Goal: Information Seeking & Learning: Learn about a topic

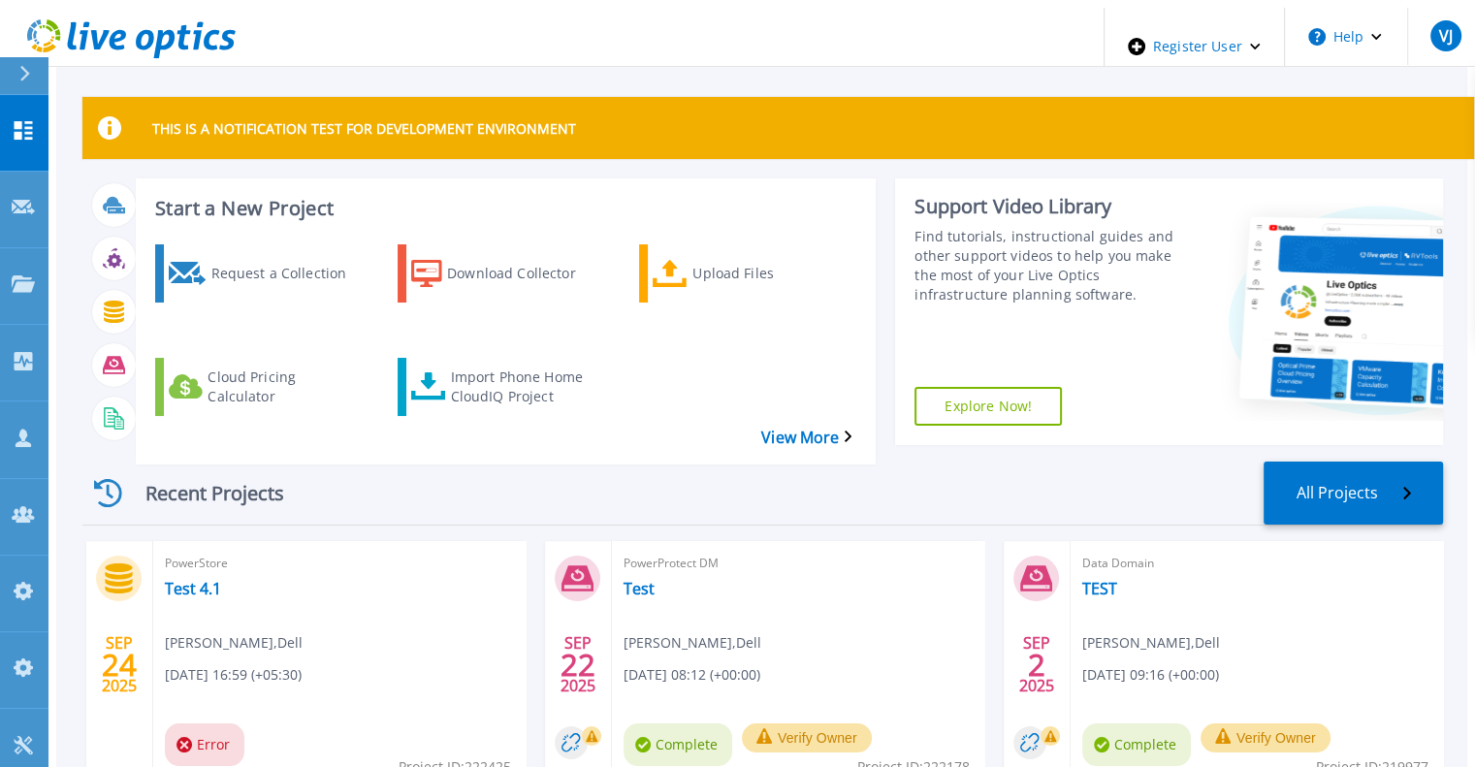
click at [27, 70] on icon at bounding box center [24, 74] width 11 height 16
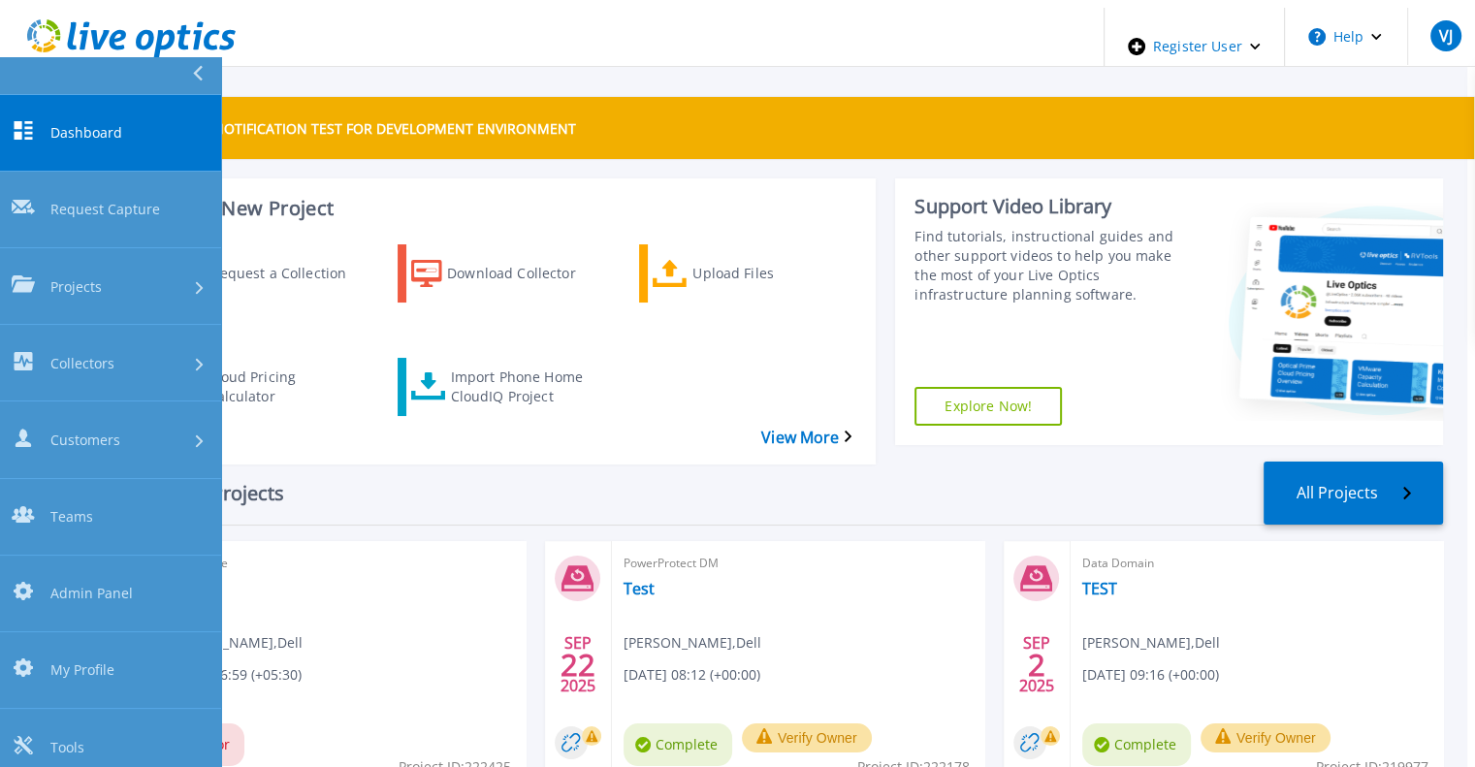
click at [206, 76] on div at bounding box center [205, 75] width 31 height 37
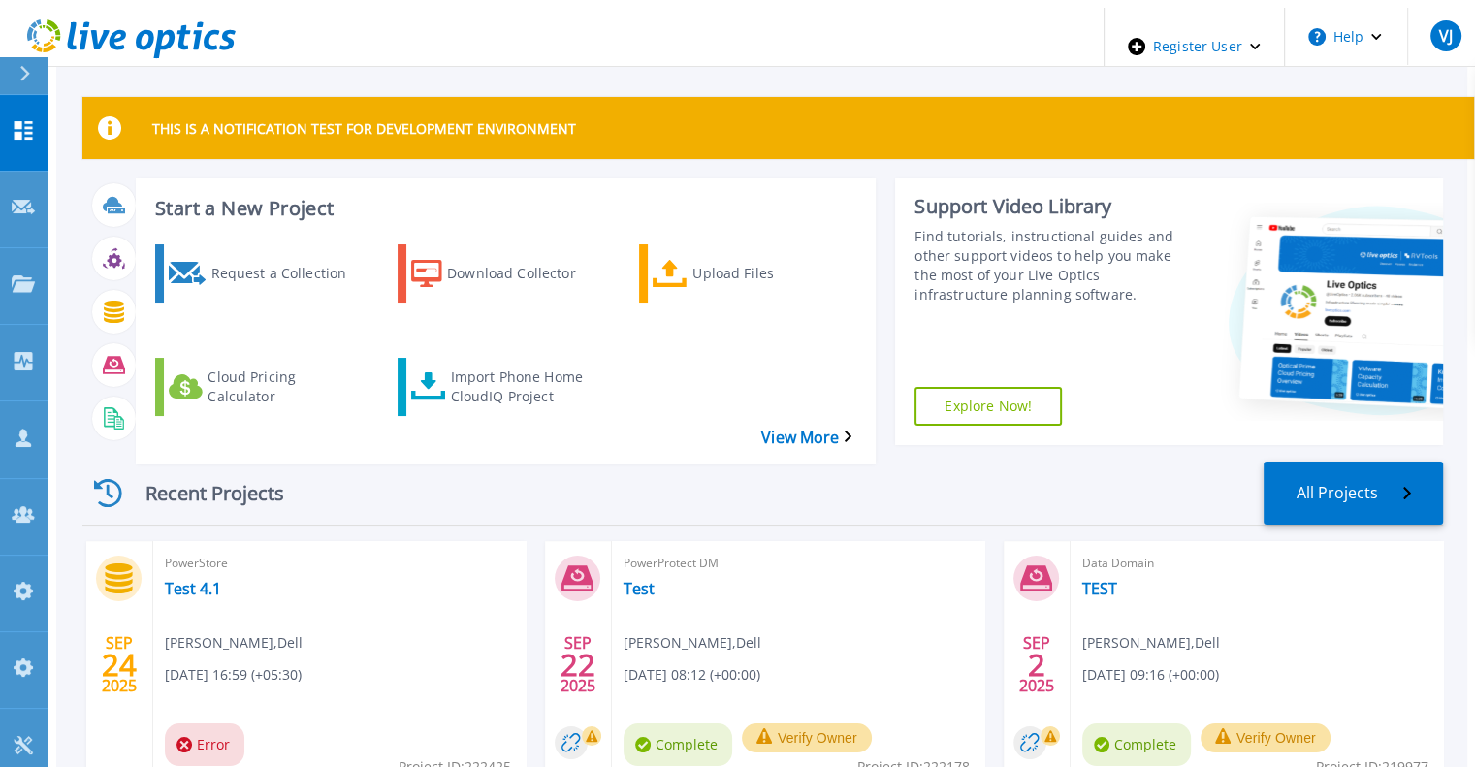
click at [28, 71] on icon at bounding box center [24, 74] width 11 height 16
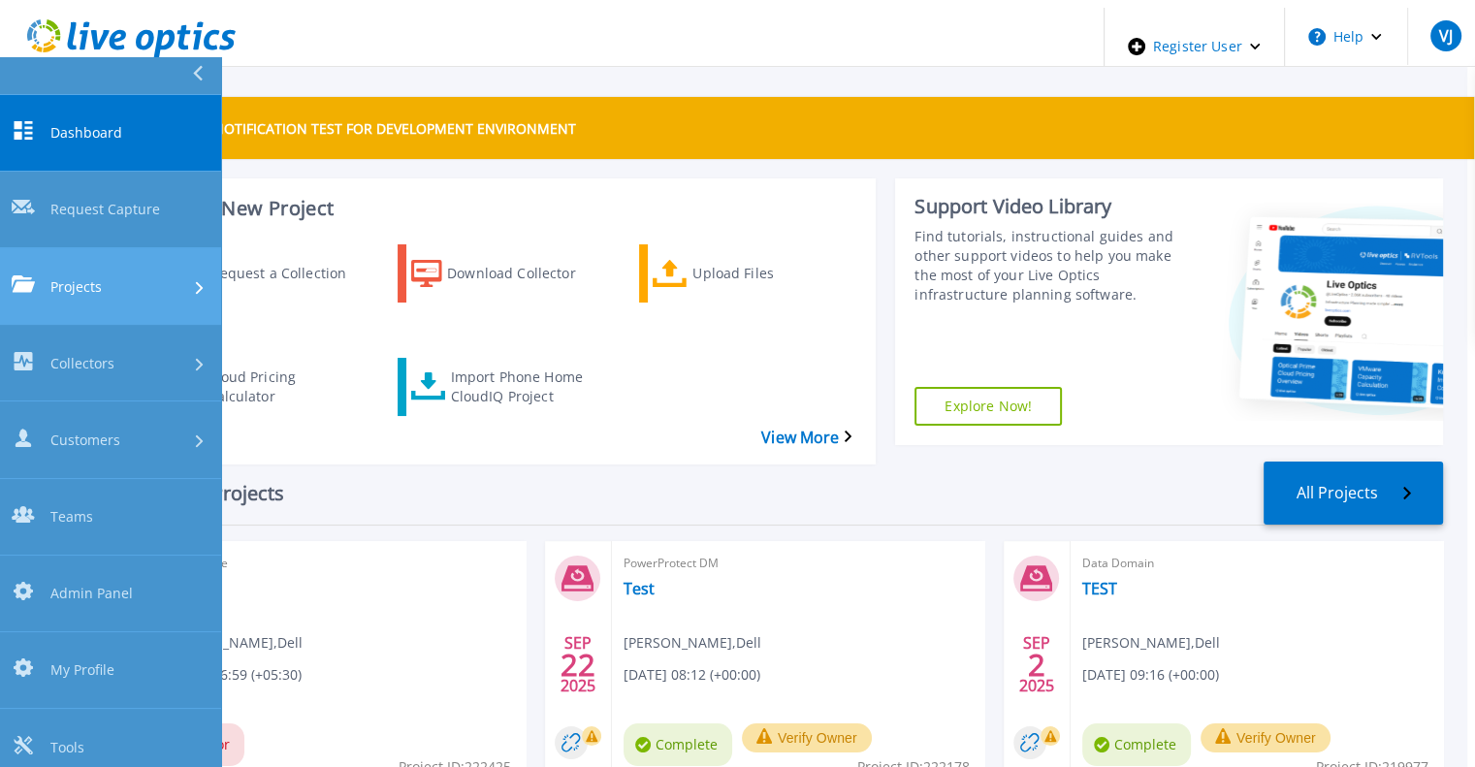
click at [85, 248] on link "Projects Projects" at bounding box center [110, 286] width 221 height 77
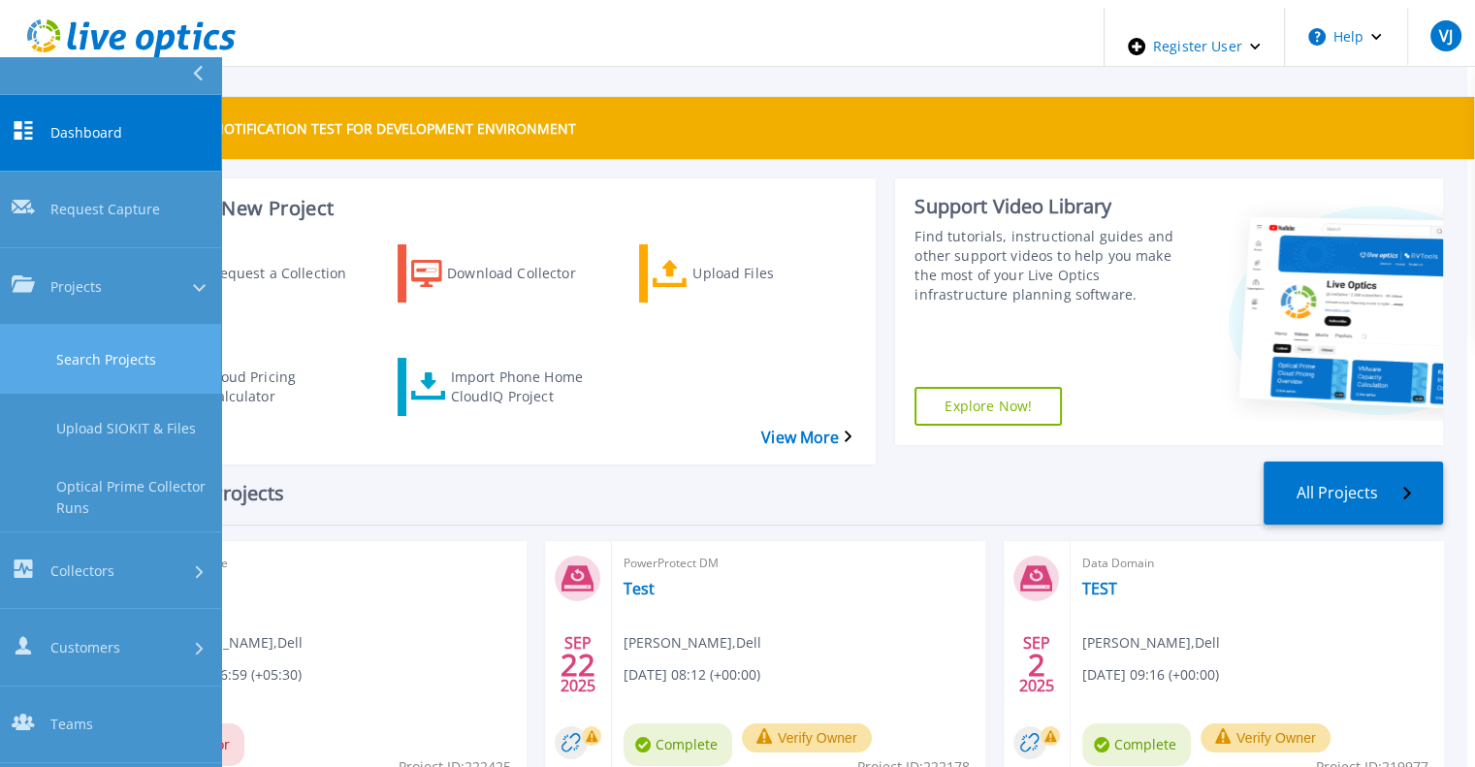
click at [123, 325] on link "Search Projects" at bounding box center [110, 359] width 221 height 69
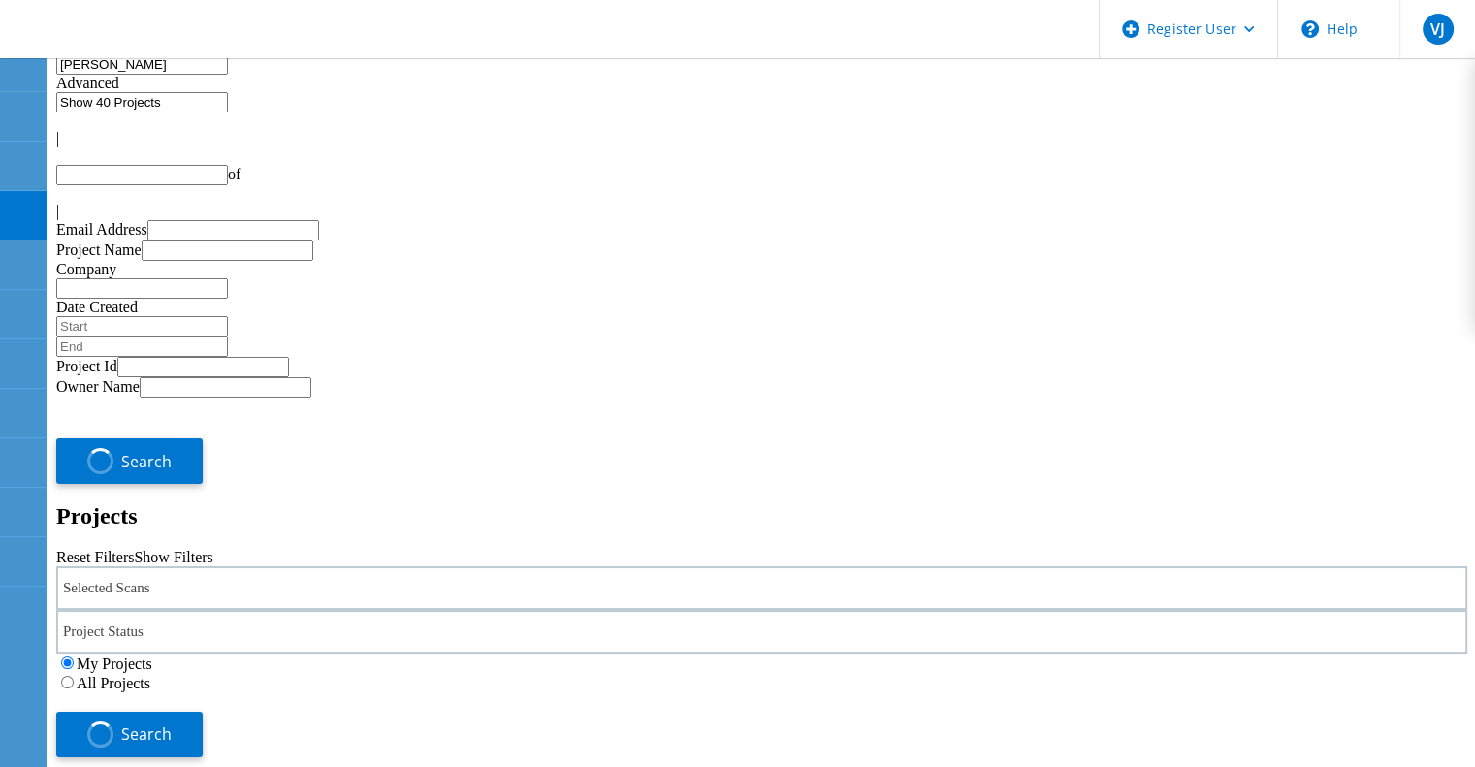
type input "1"
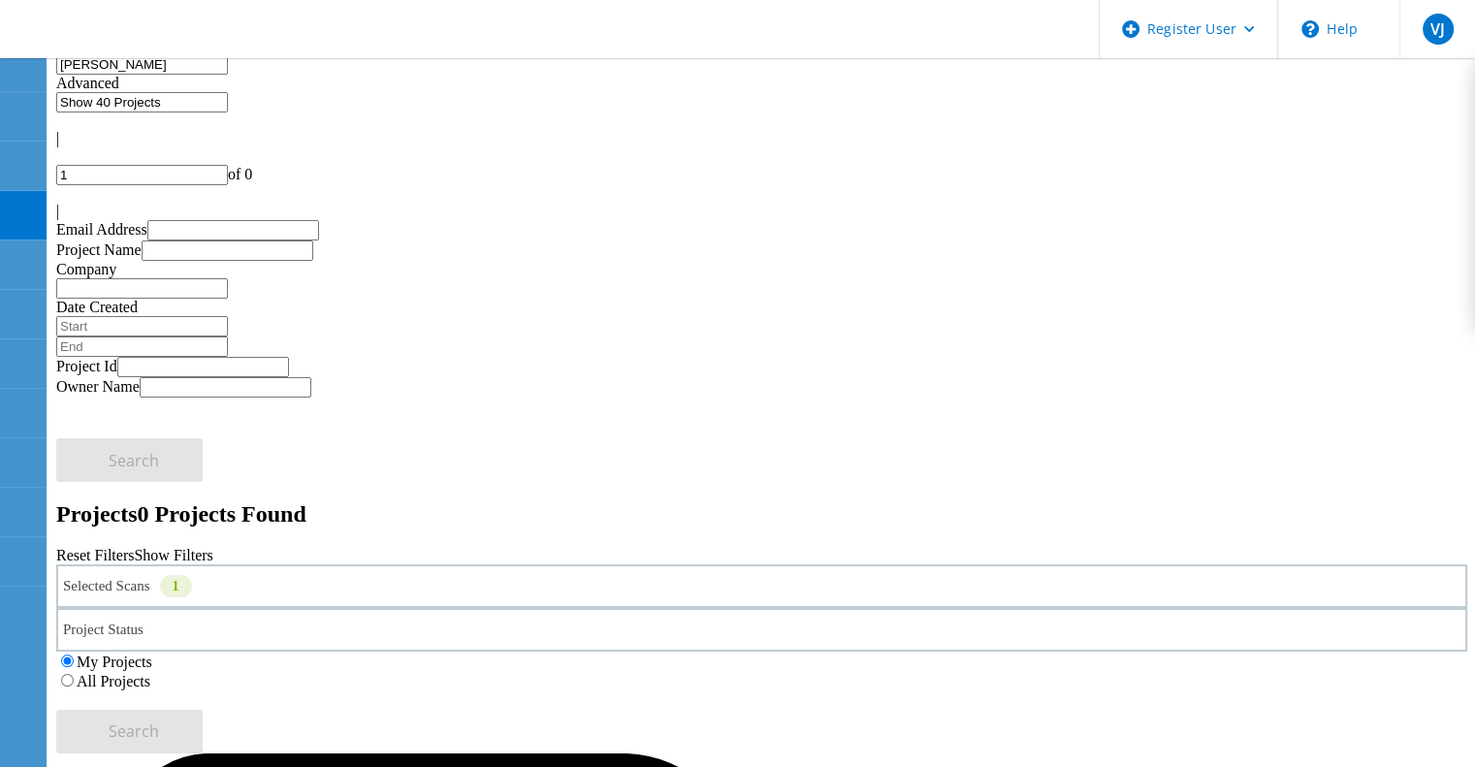
click at [228, 75] on input "gerry" at bounding box center [142, 64] width 172 height 20
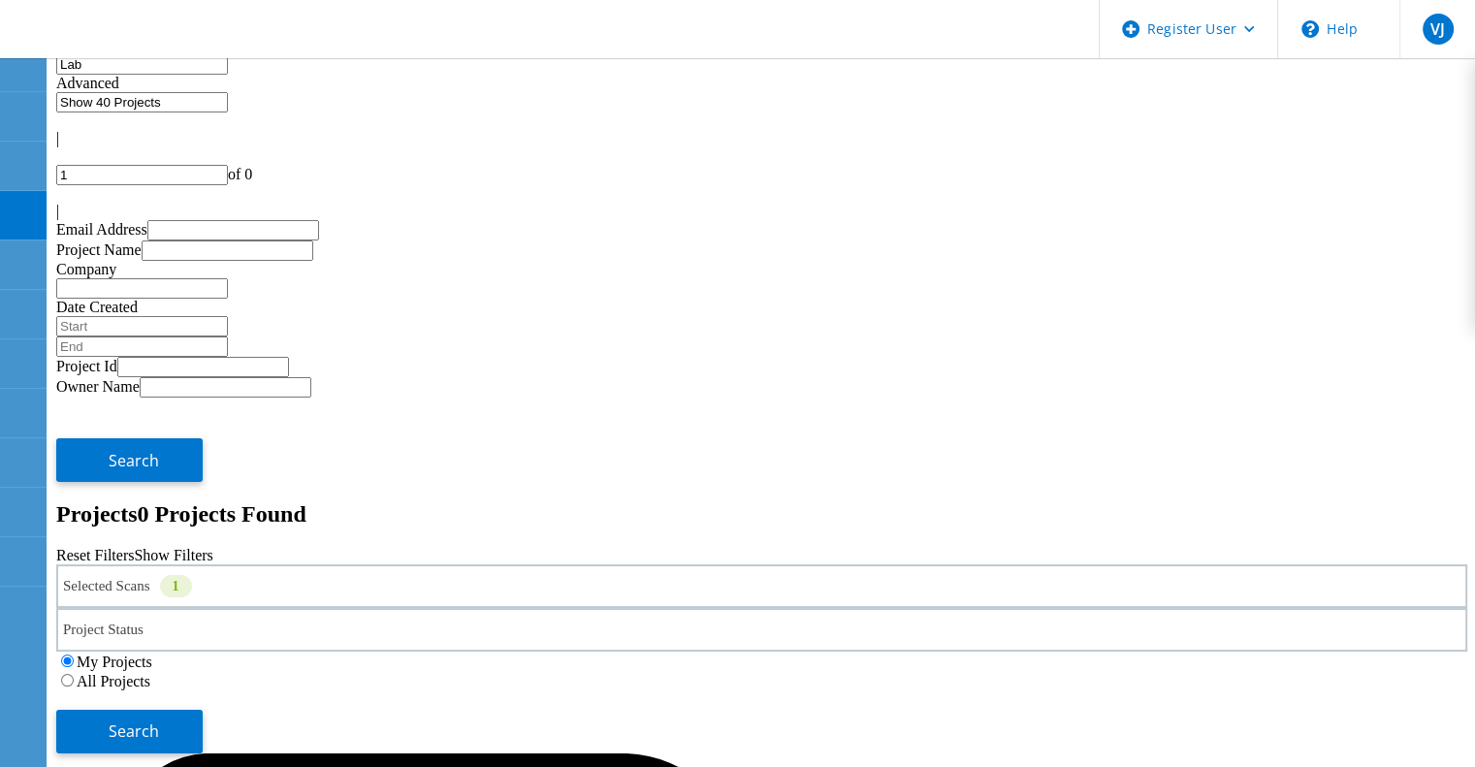
type input "Lab"
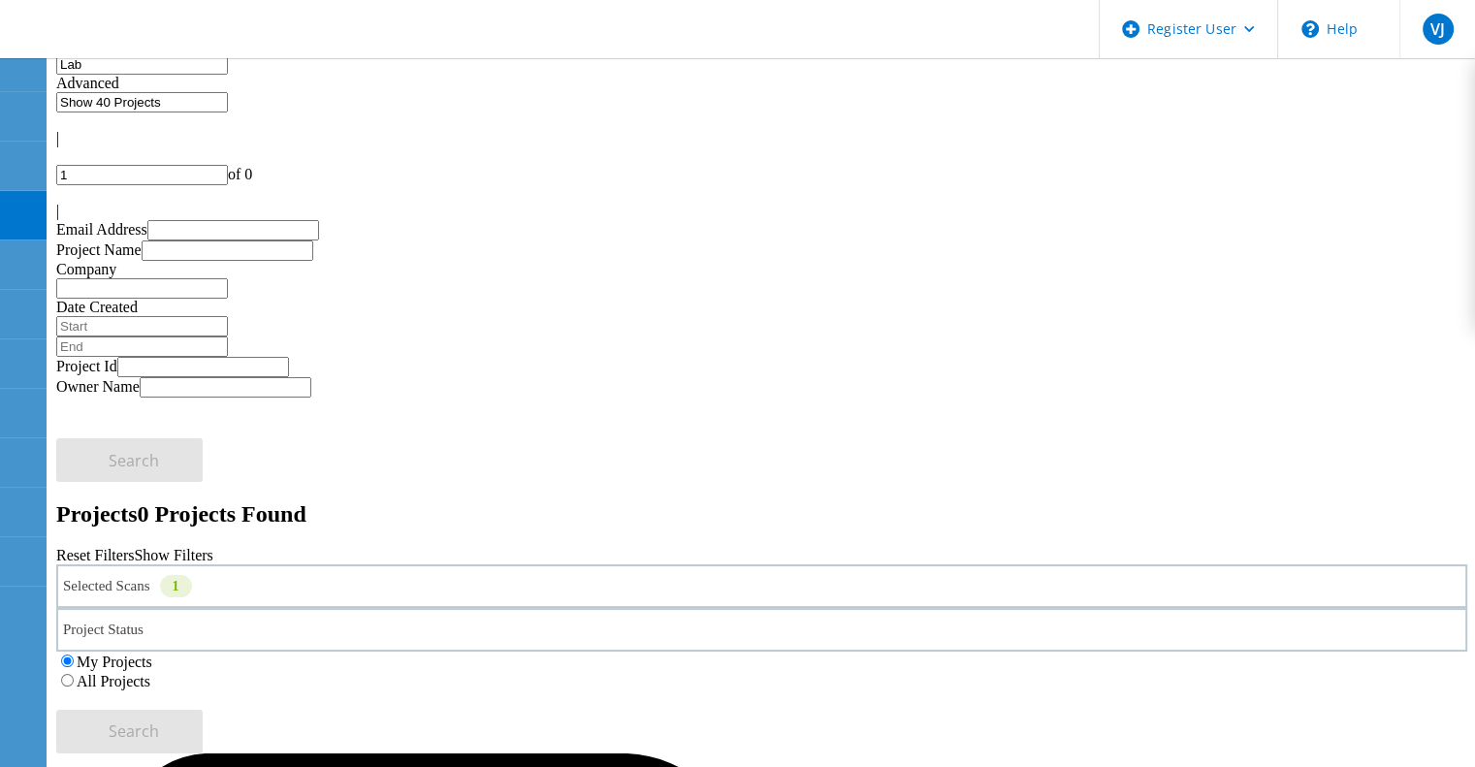
click at [150, 673] on label "All Projects" at bounding box center [114, 681] width 74 height 16
click at [74, 674] on input "All Projects" at bounding box center [67, 680] width 13 height 13
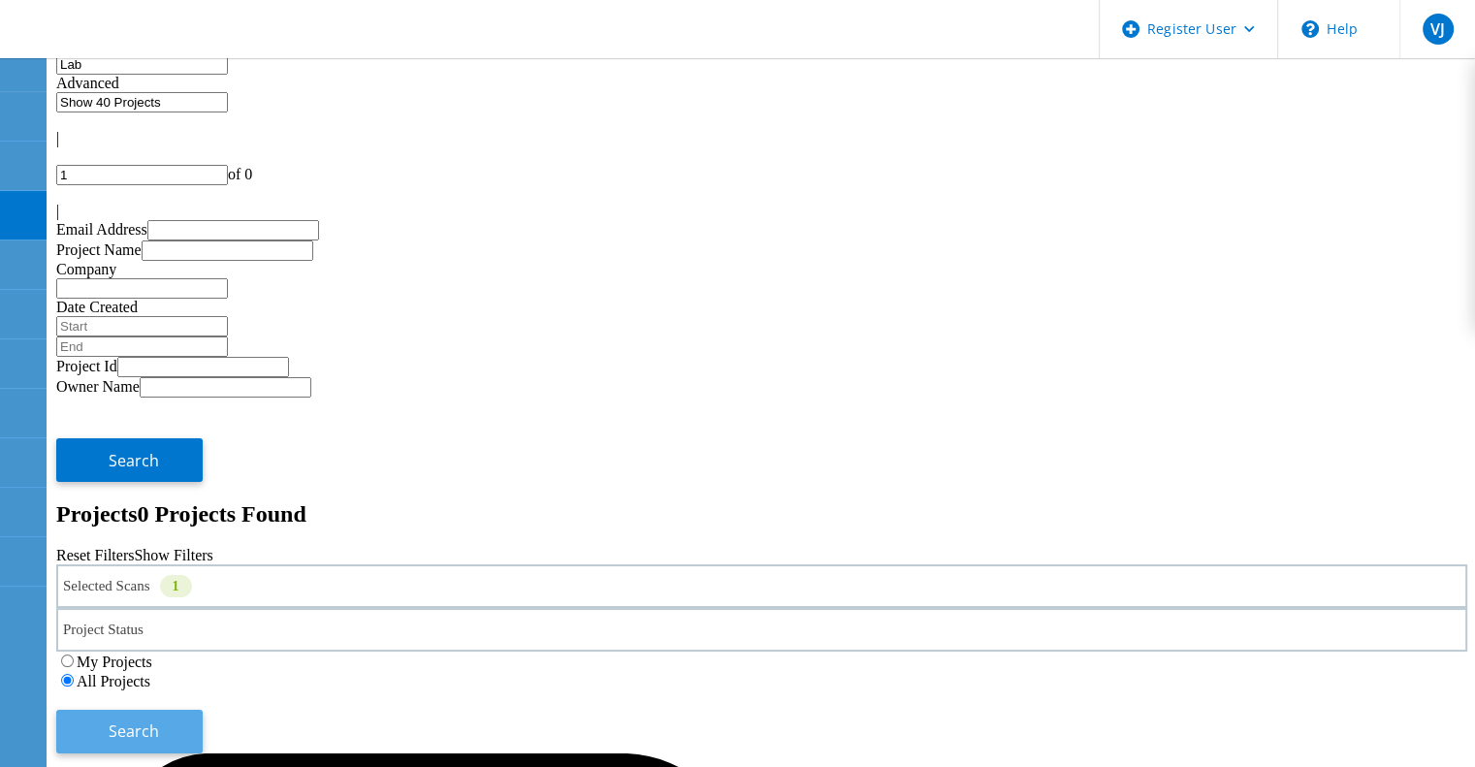
click at [159, 721] on span "Search" at bounding box center [134, 731] width 50 height 21
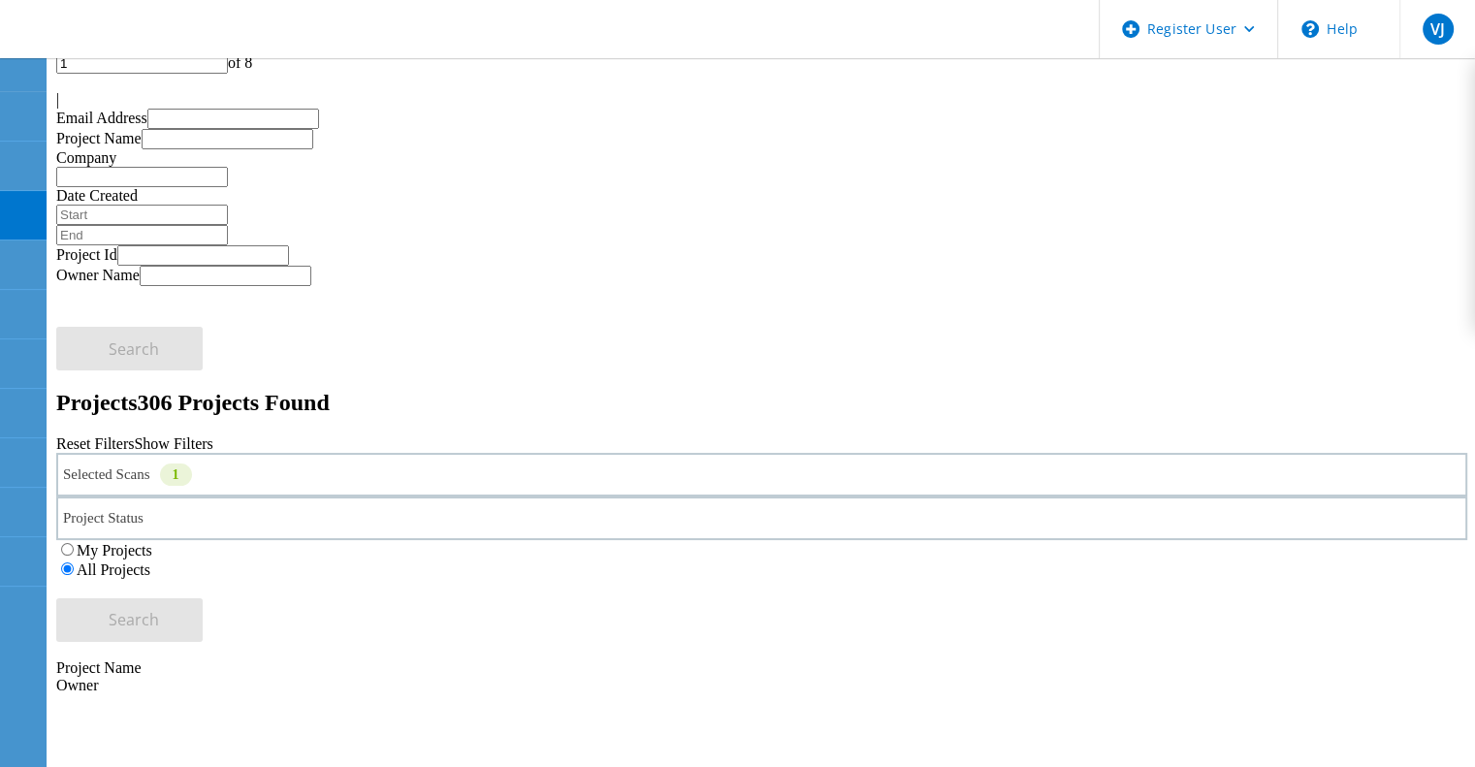
scroll to position [112, 0]
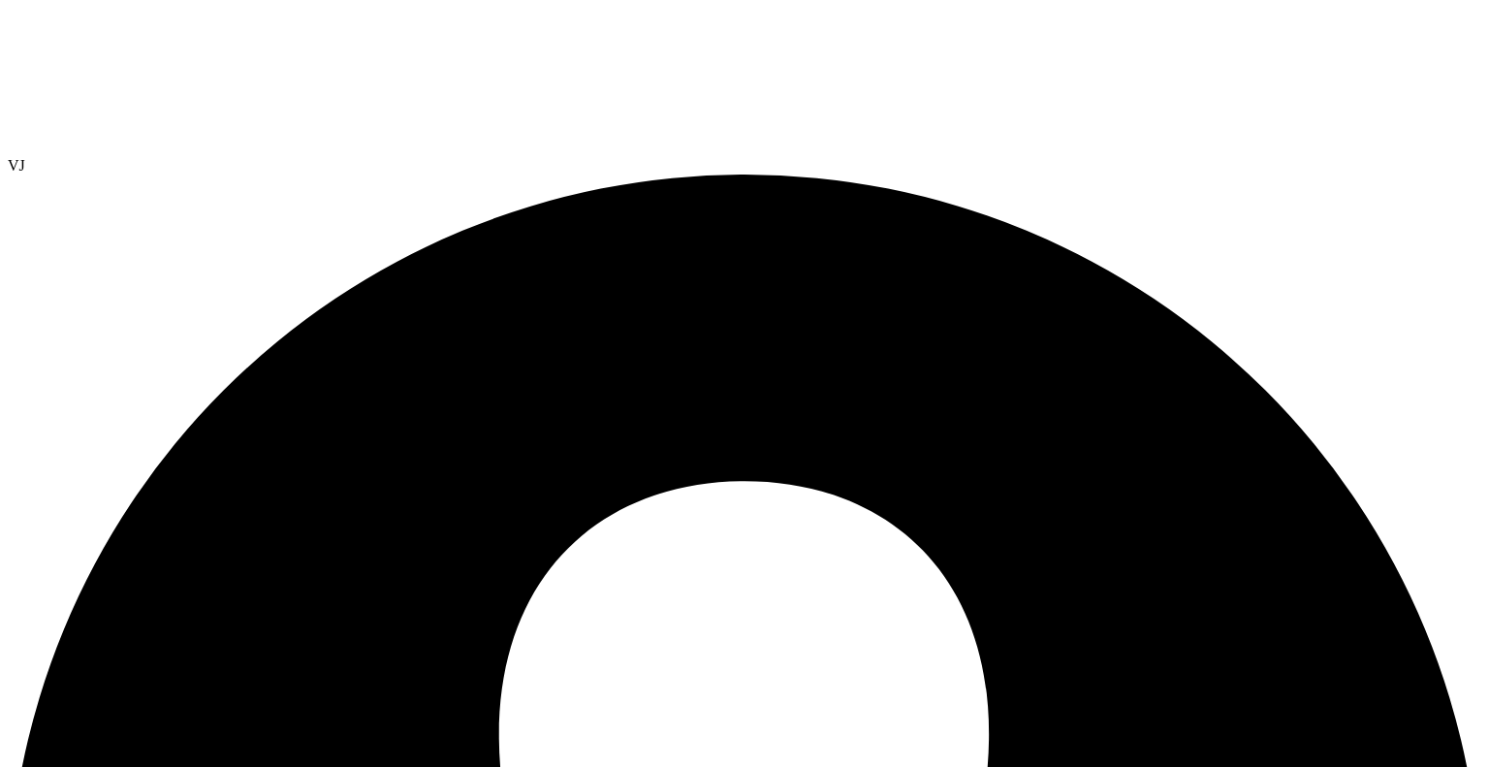
select select "USD"
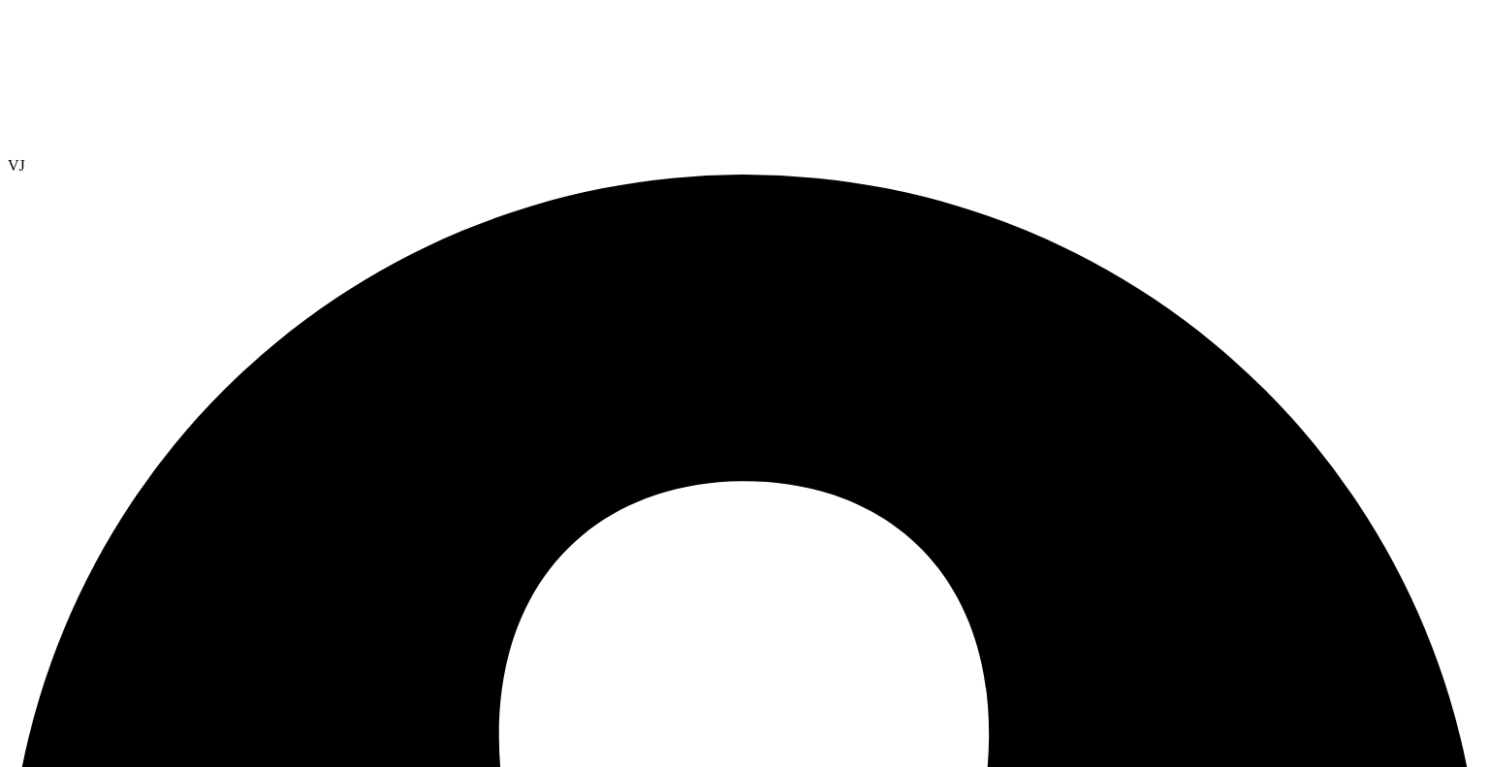
scroll to position [112, 0]
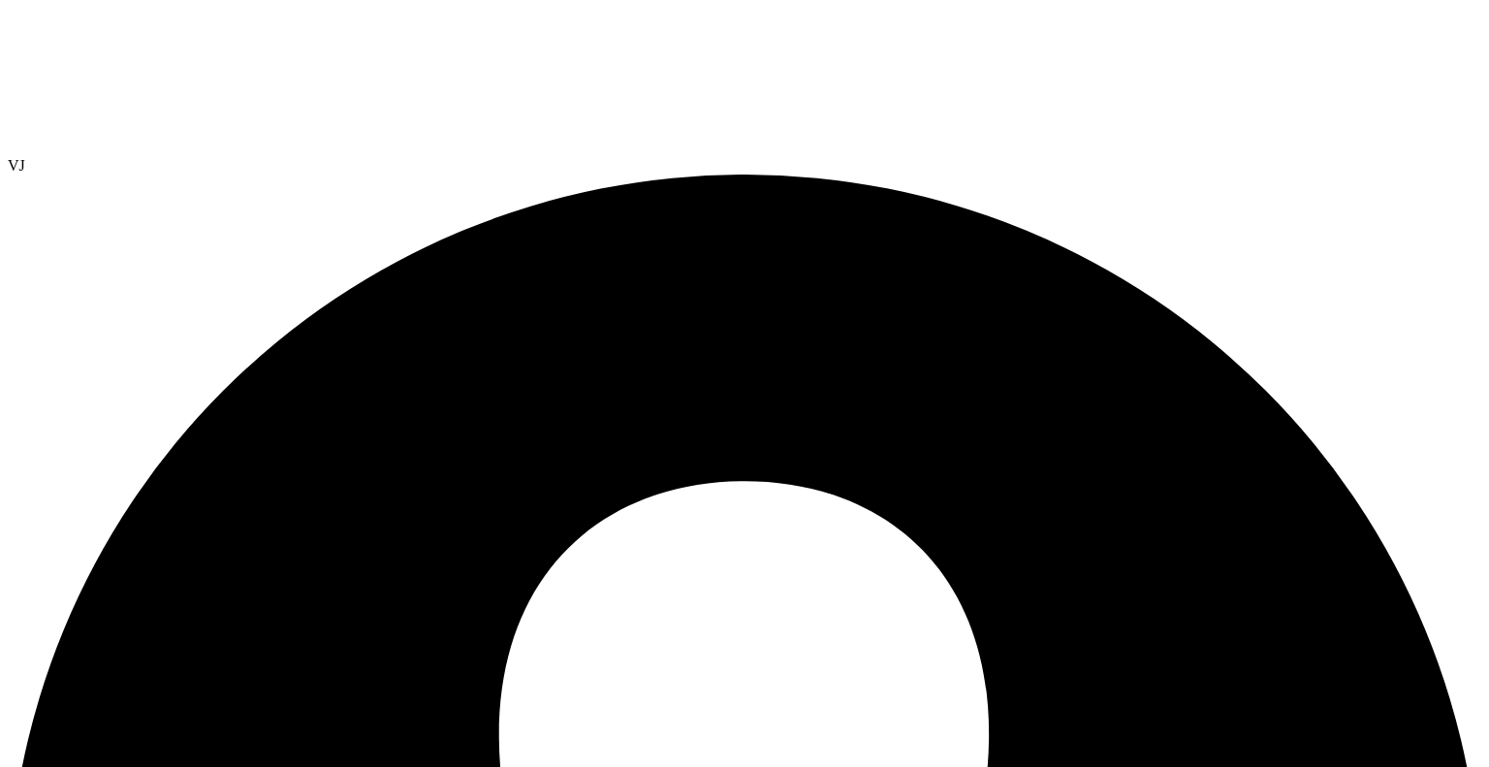
select select "USEast"
select select "USD"
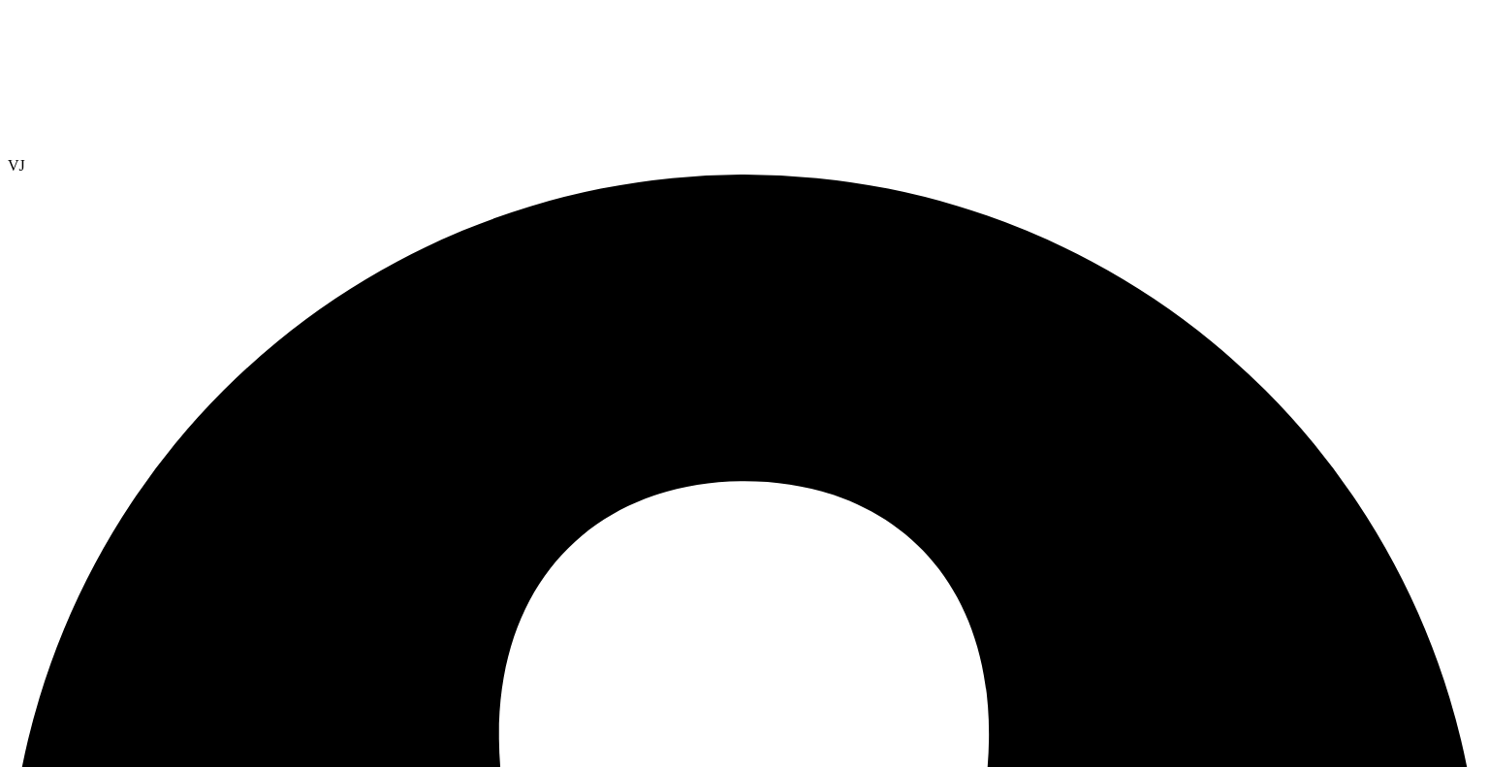
scroll to position [365, 0]
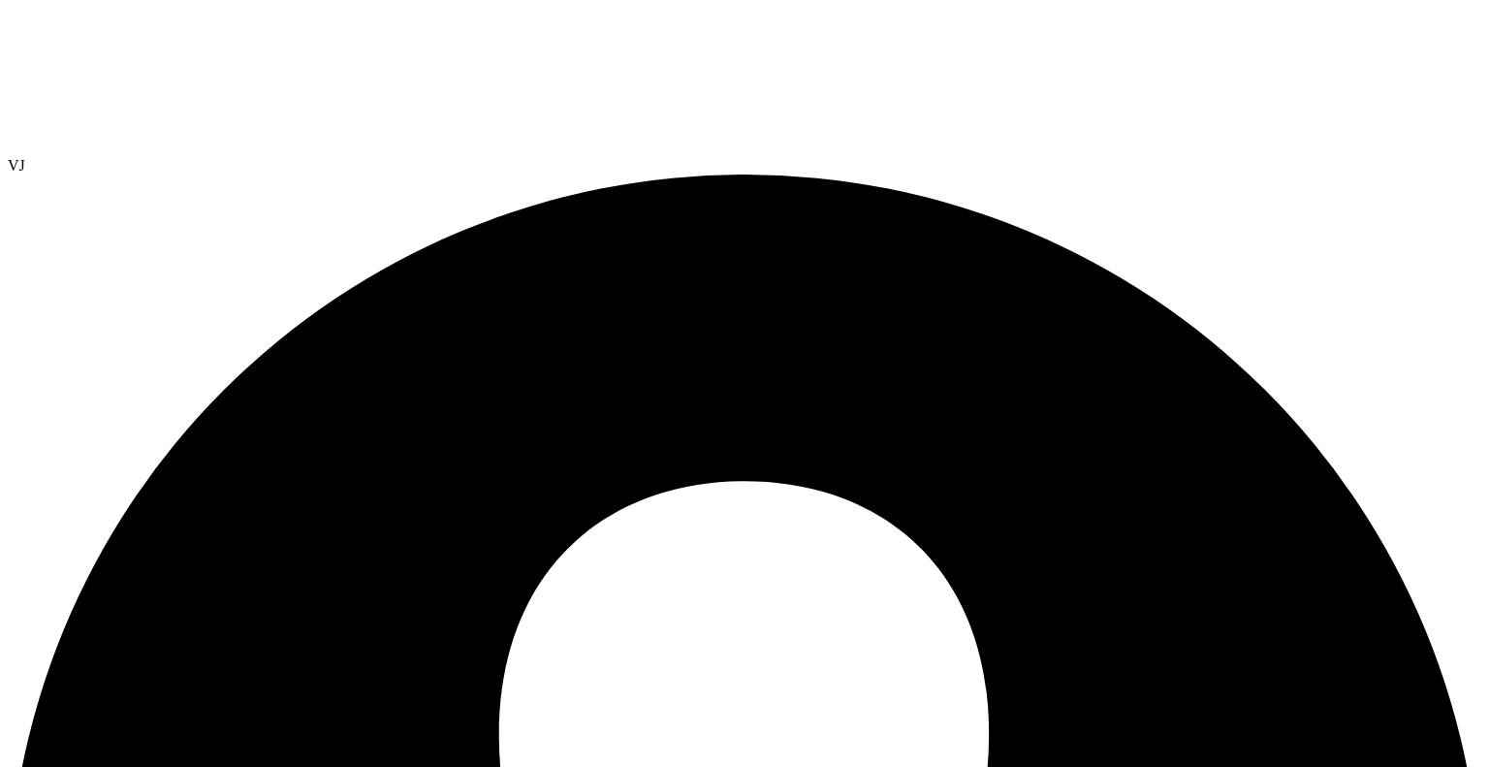
scroll to position [910, 0]
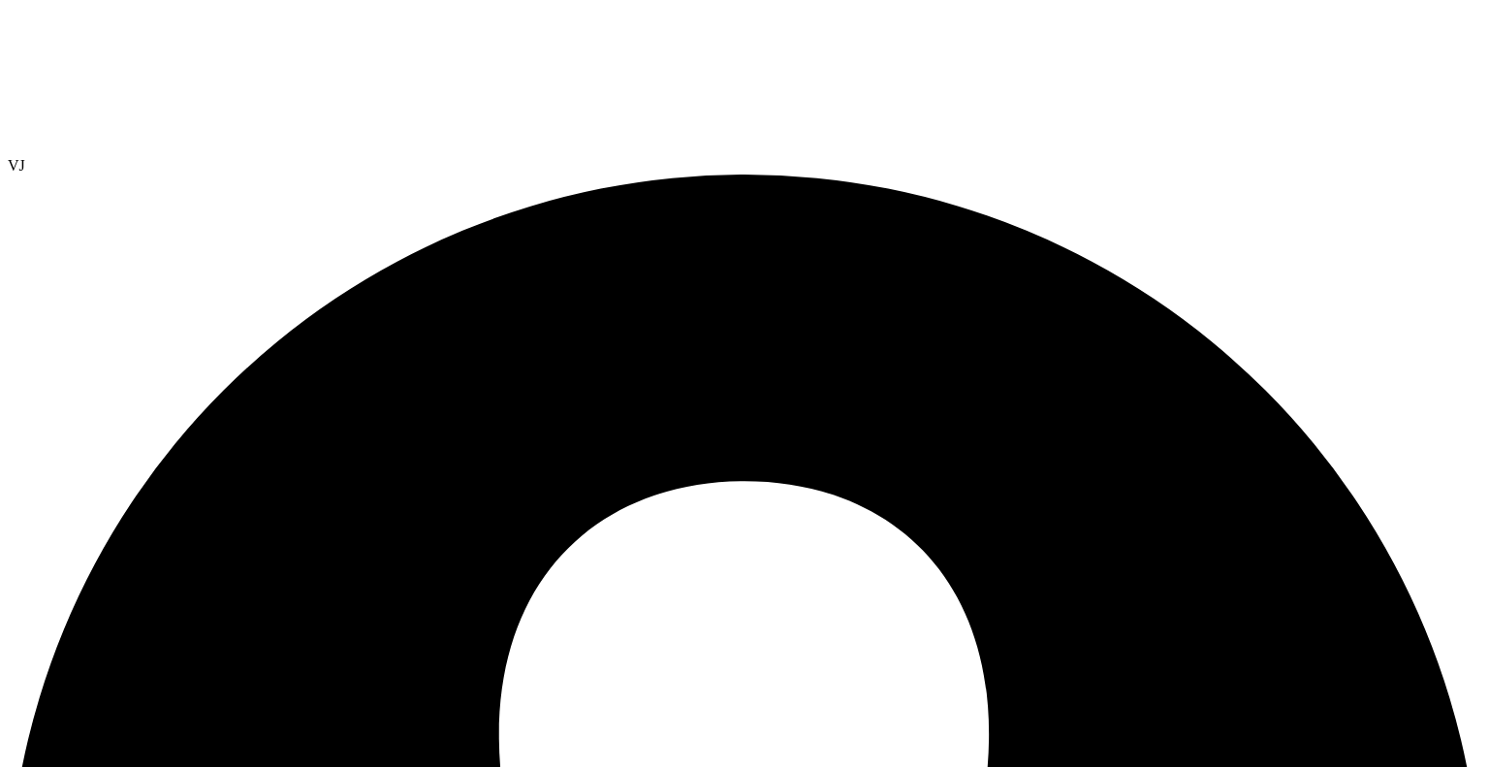
scroll to position [357, 0]
drag, startPoint x: 257, startPoint y: 490, endPoint x: 120, endPoint y: 489, distance: 136.7
copy div "Shared Cluster Disks"
